Goal: Task Accomplishment & Management: Manage account settings

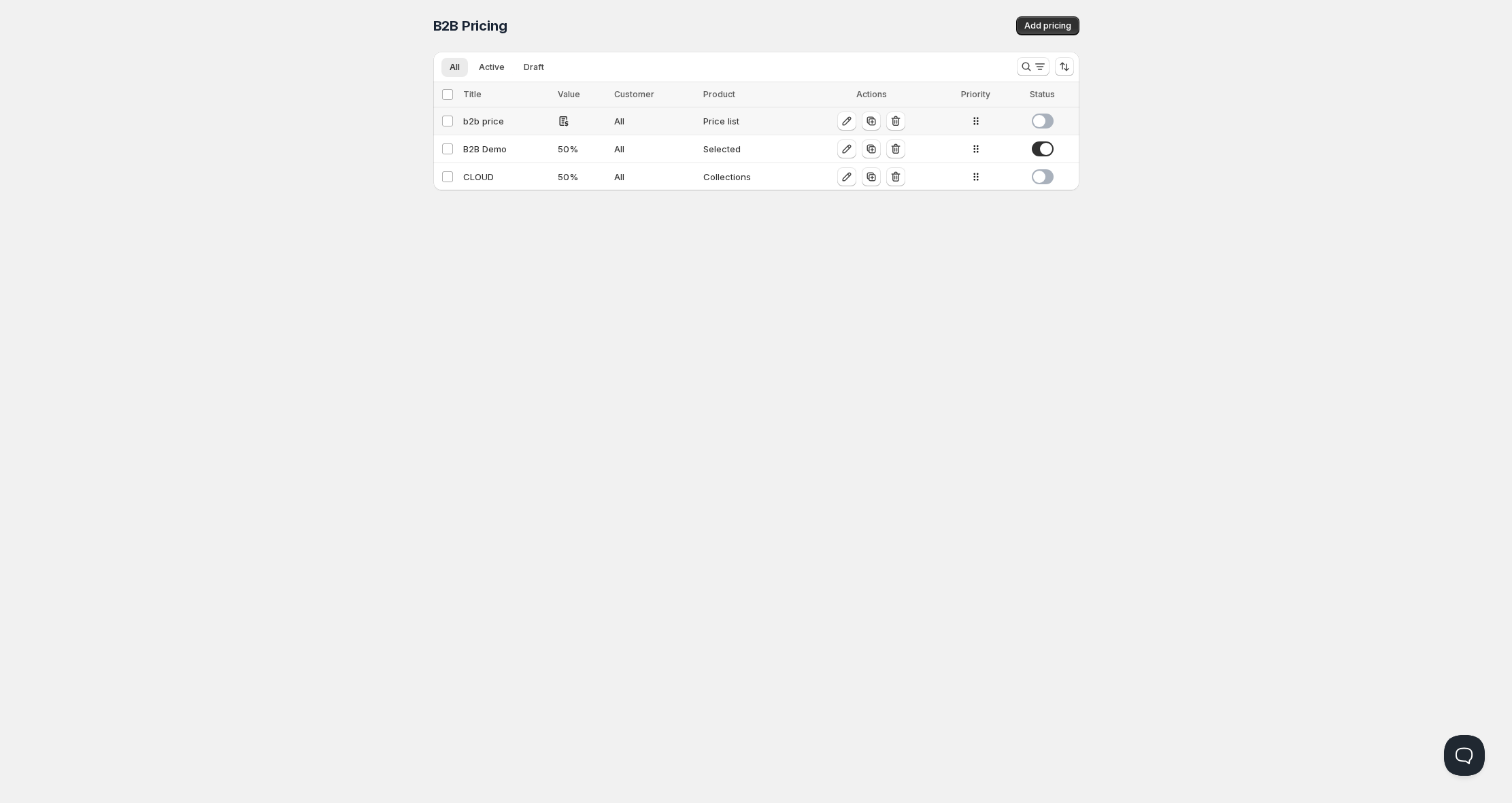
click at [483, 122] on div "b2b price" at bounding box center [506, 121] width 87 height 13
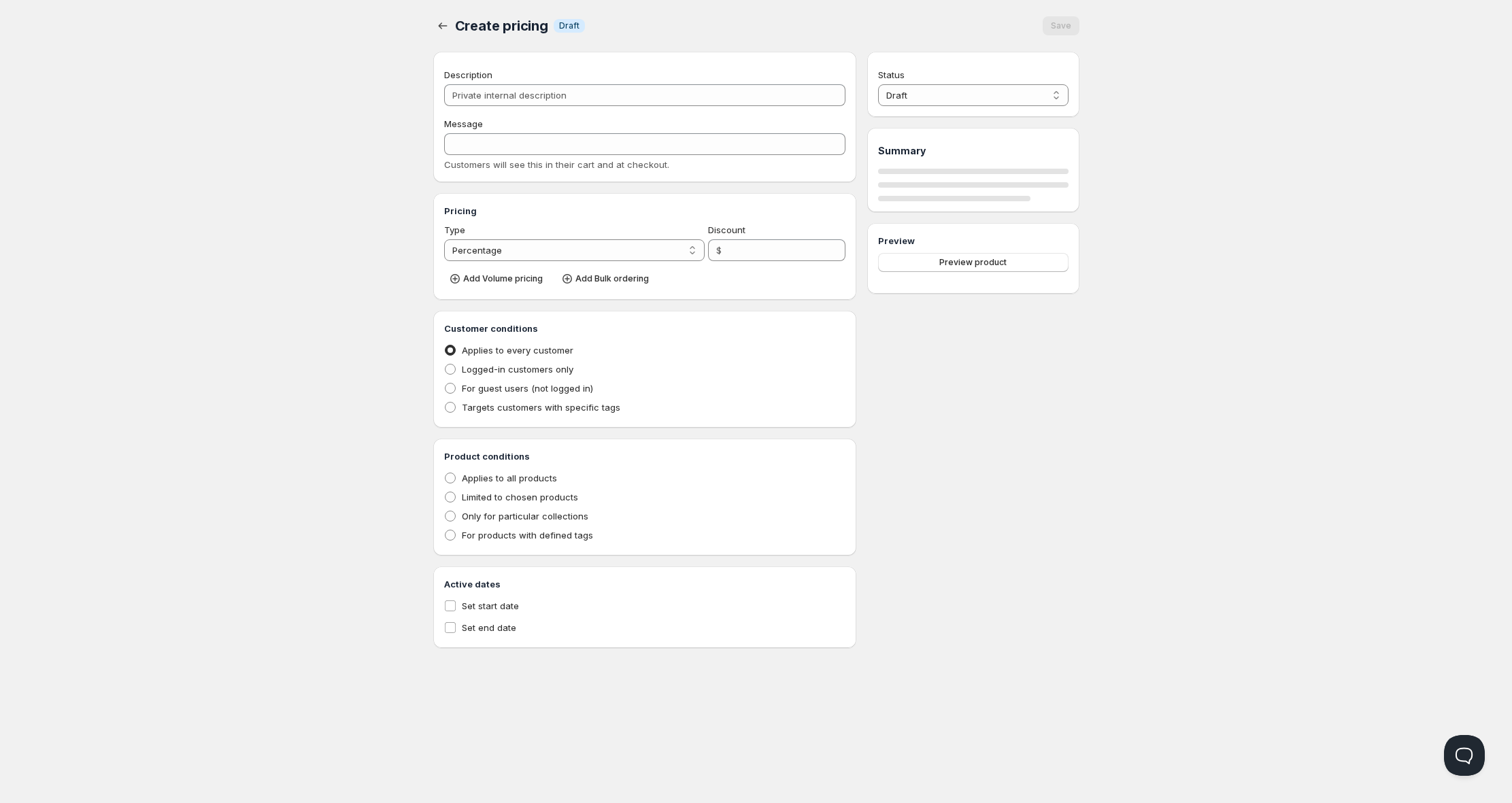
type input "b2b price"
type input "PL_B2B_PRICE"
radio input "true"
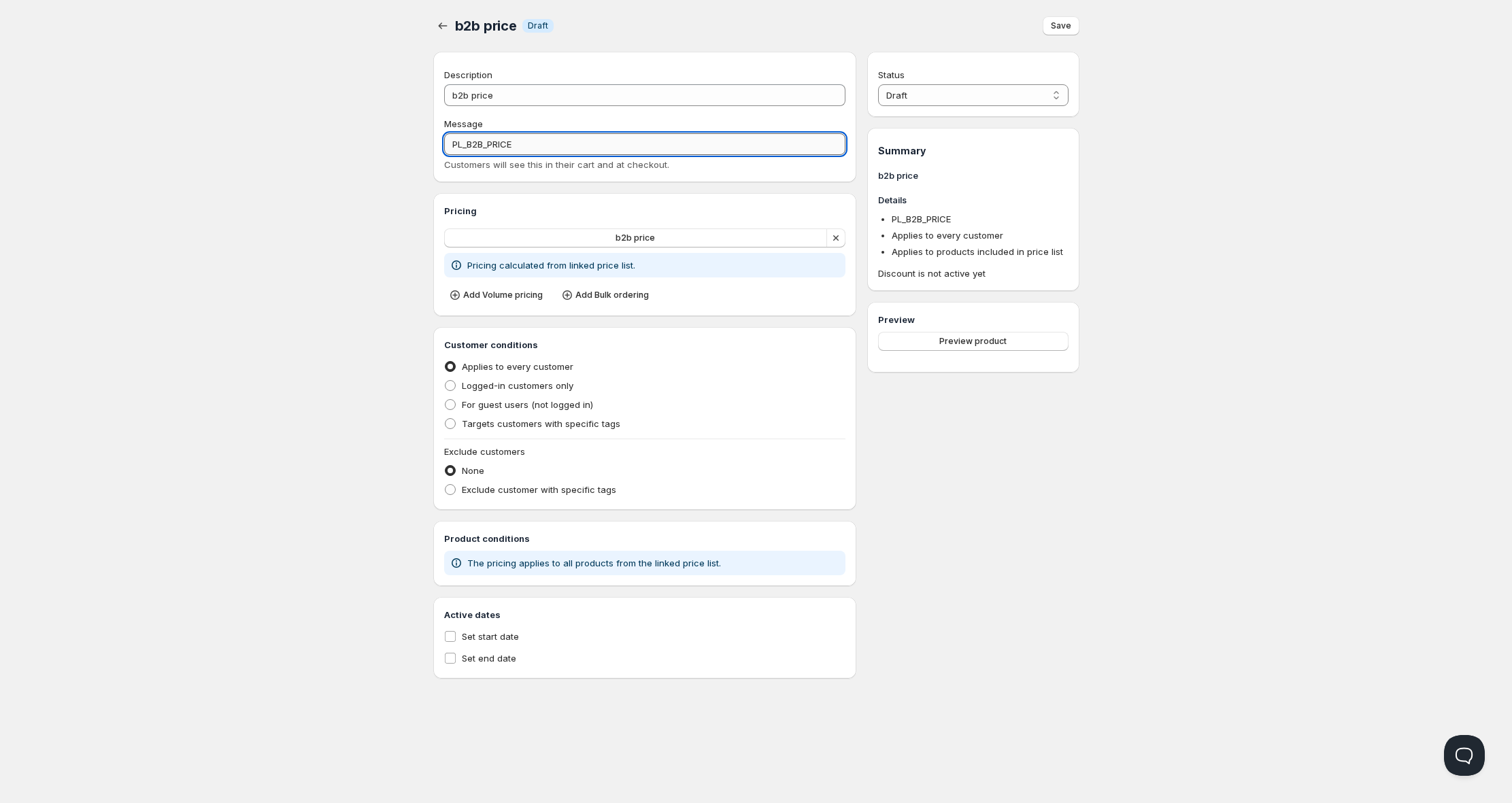
click at [522, 148] on input "PL_B2B_PRICE" at bounding box center [645, 144] width 402 height 22
drag, startPoint x: 525, startPoint y: 146, endPoint x: 421, endPoint y: 146, distance: 104.0
click at [421, 146] on div "b2b price . This page is ready b2b price Info Draft Save Description b2b price …" at bounding box center [756, 339] width 679 height 679
